Goal: Navigation & Orientation: Find specific page/section

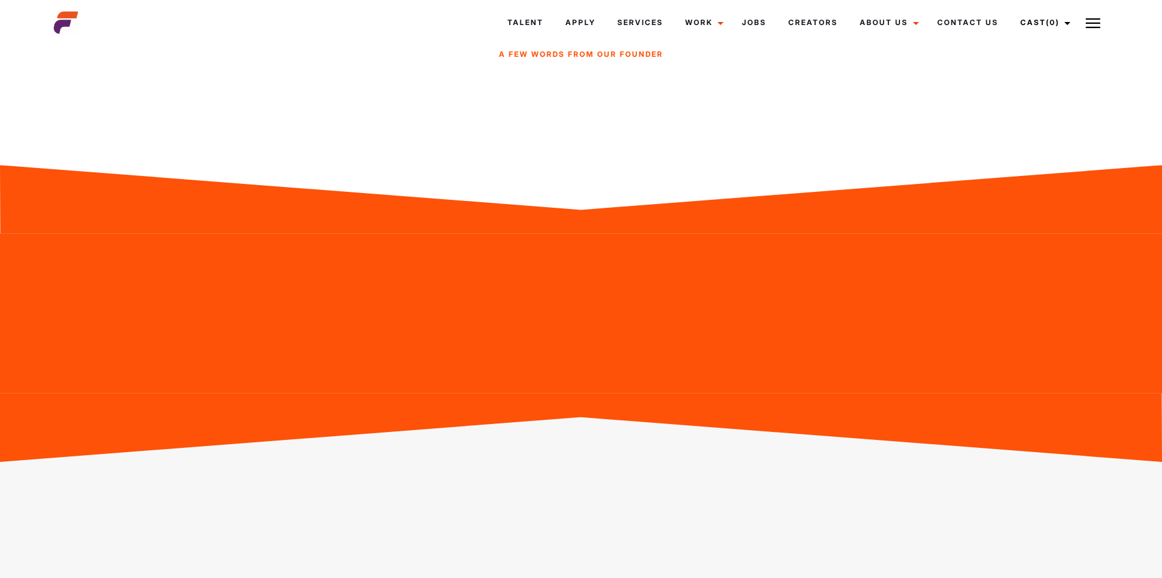
scroll to position [2015, 0]
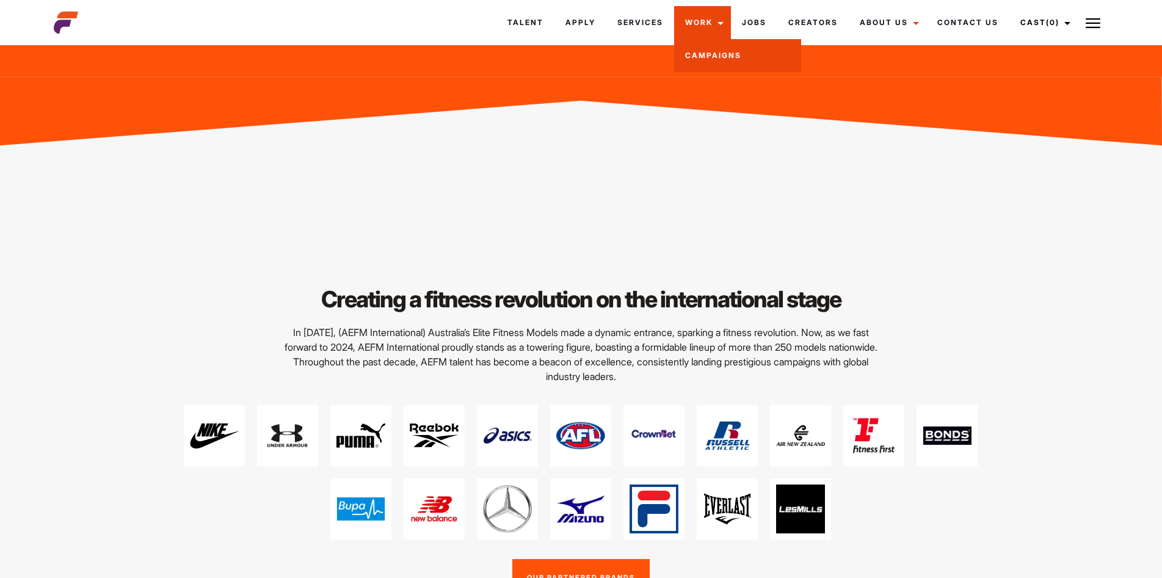
click at [700, 57] on link "Campaigns" at bounding box center [737, 55] width 127 height 33
click at [762, 23] on link "Jobs" at bounding box center [754, 22] width 46 height 33
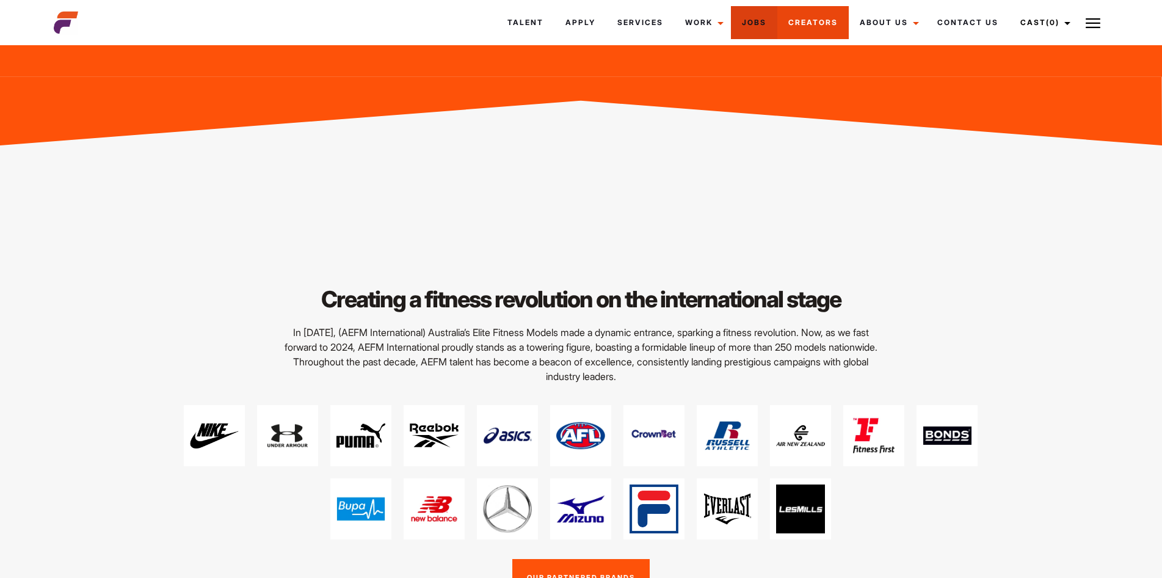
click at [802, 23] on link "Creators" at bounding box center [812, 22] width 71 height 33
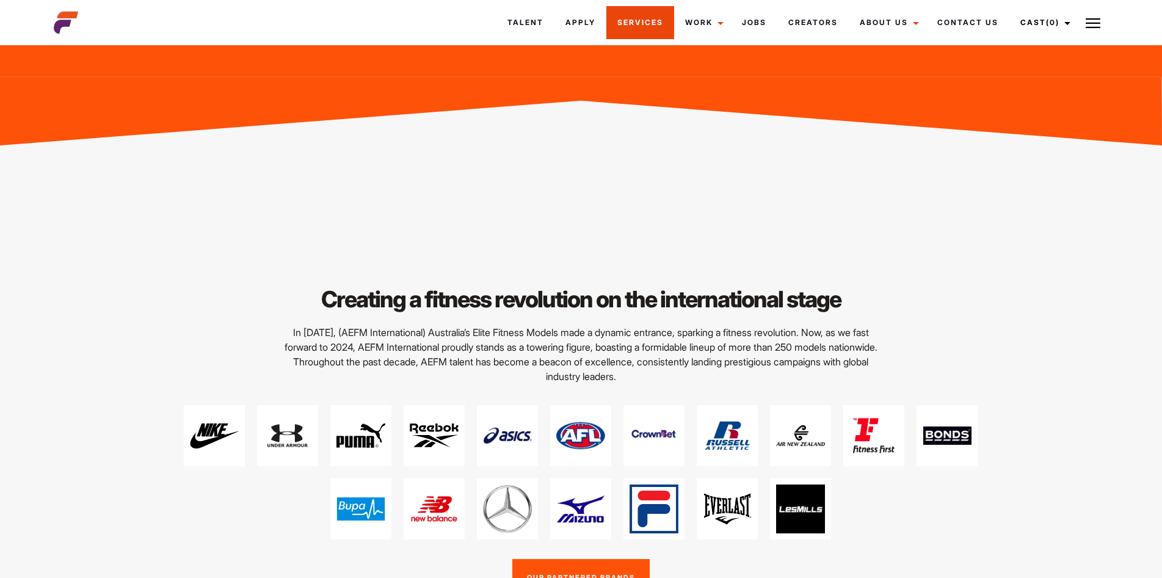
click at [614, 34] on link "Services" at bounding box center [640, 22] width 68 height 33
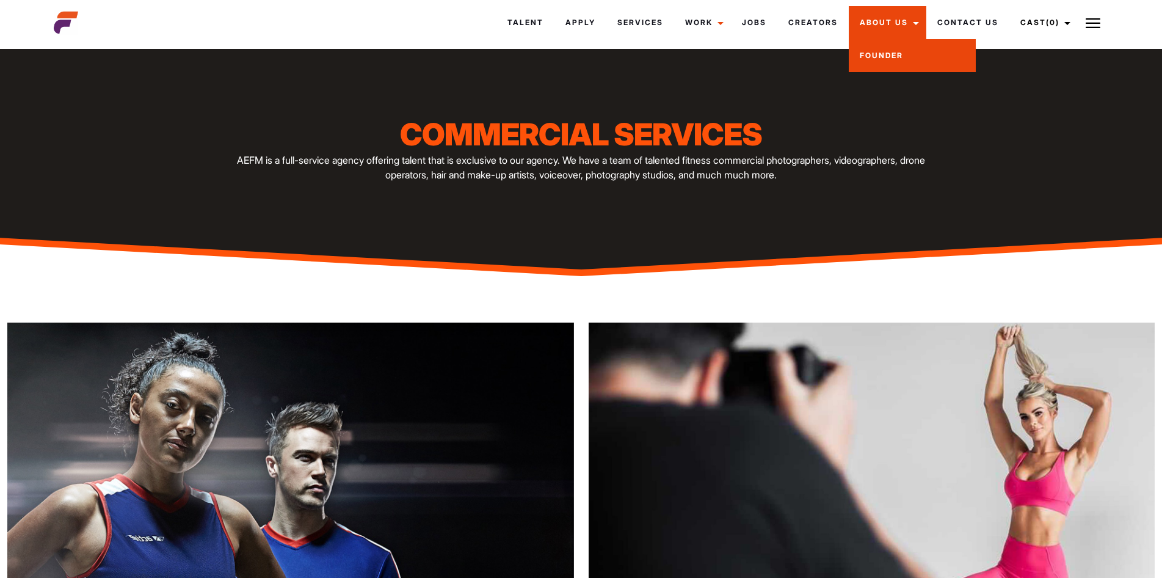
click at [893, 51] on link "Founder" at bounding box center [912, 55] width 127 height 33
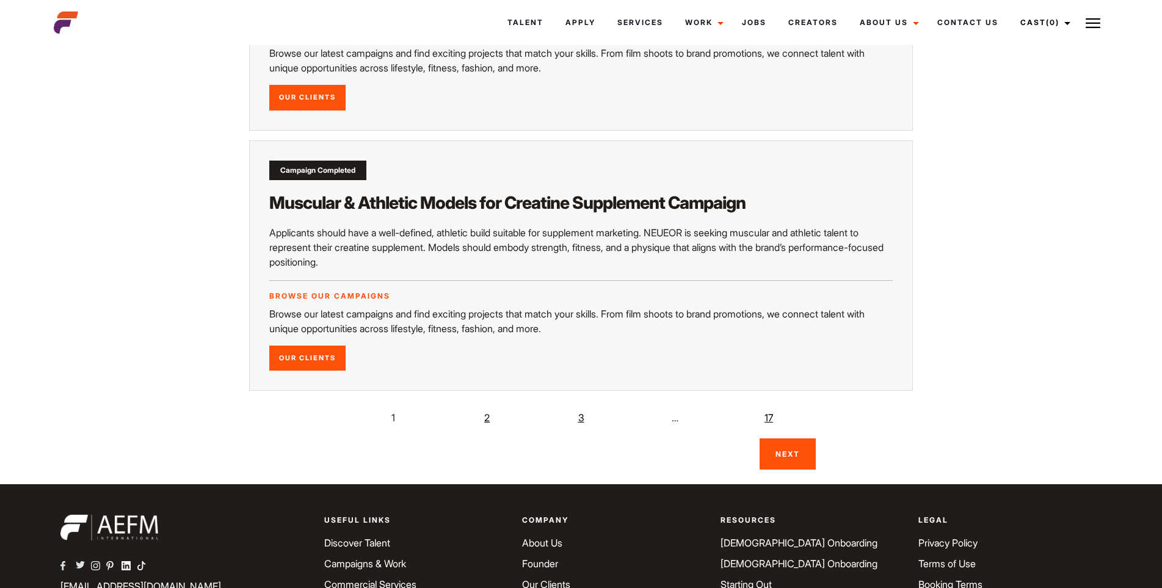
scroll to position [2272, 0]
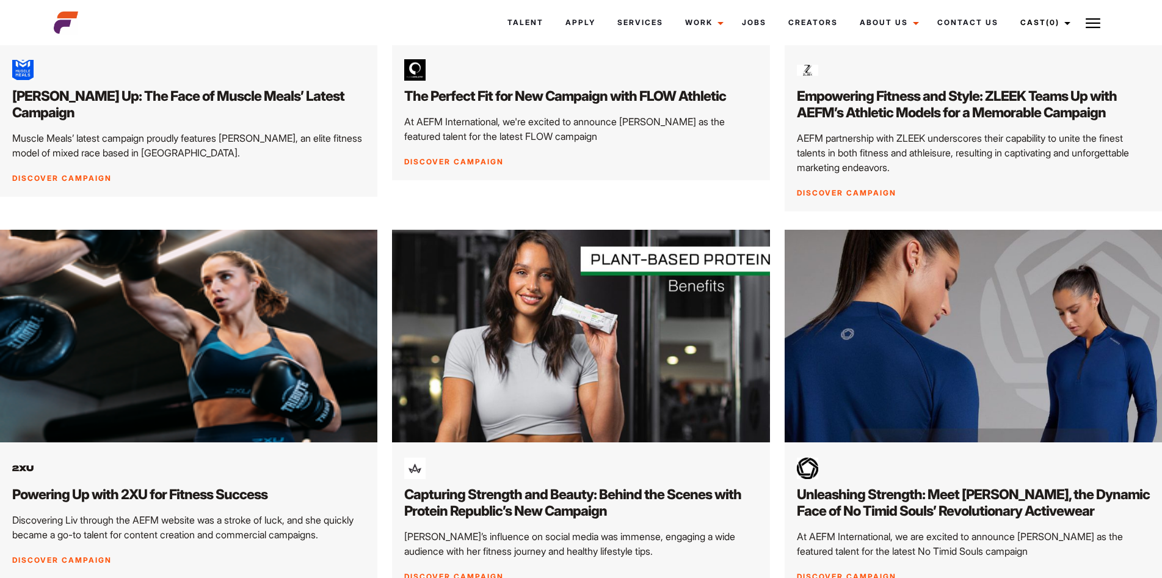
scroll to position [1865, 0]
